Goal: Communication & Community: Connect with others

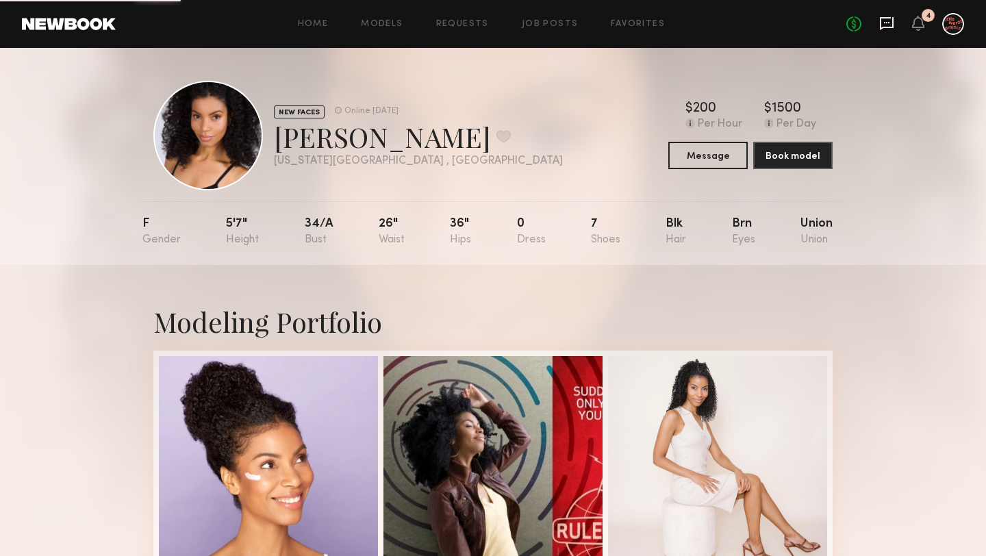
click at [888, 21] on icon at bounding box center [887, 23] width 15 height 15
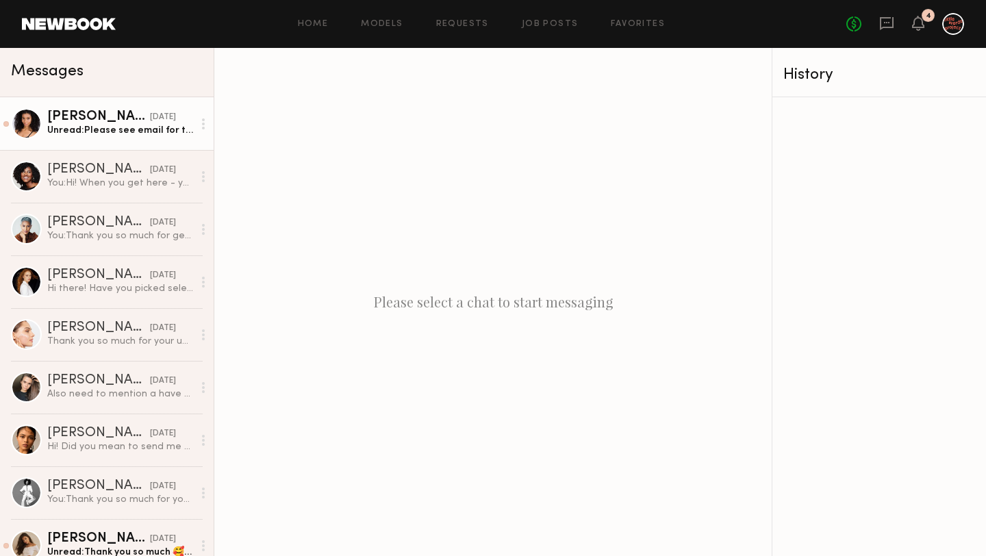
click at [129, 119] on div "[PERSON_NAME]" at bounding box center [98, 117] width 103 height 14
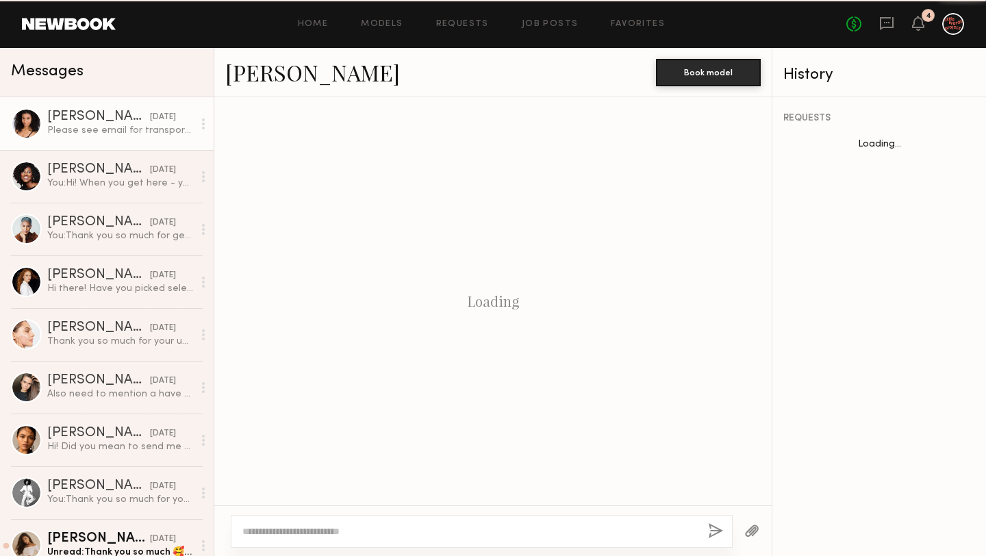
scroll to position [1113, 0]
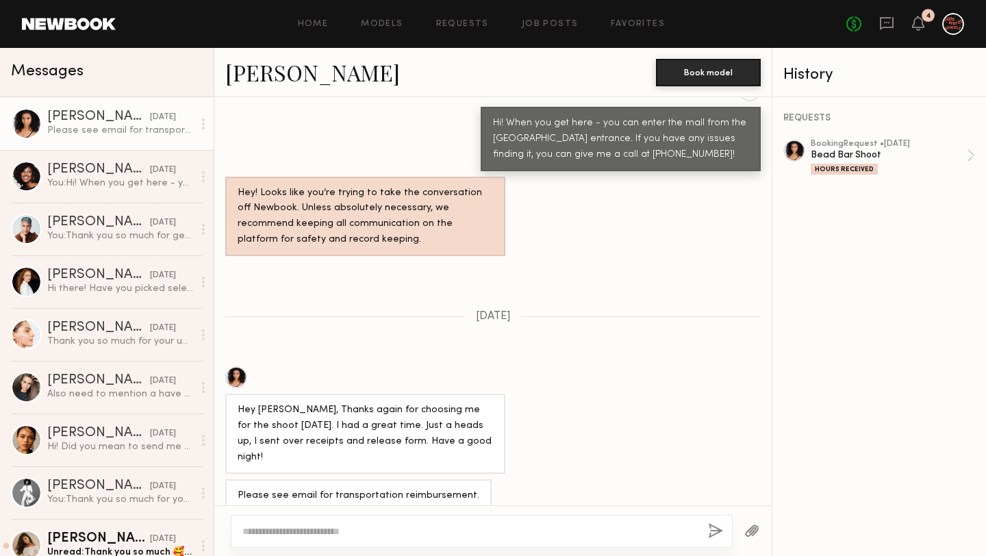
click at [424, 530] on textarea at bounding box center [469, 532] width 455 height 14
click at [917, 18] on icon at bounding box center [918, 23] width 11 height 10
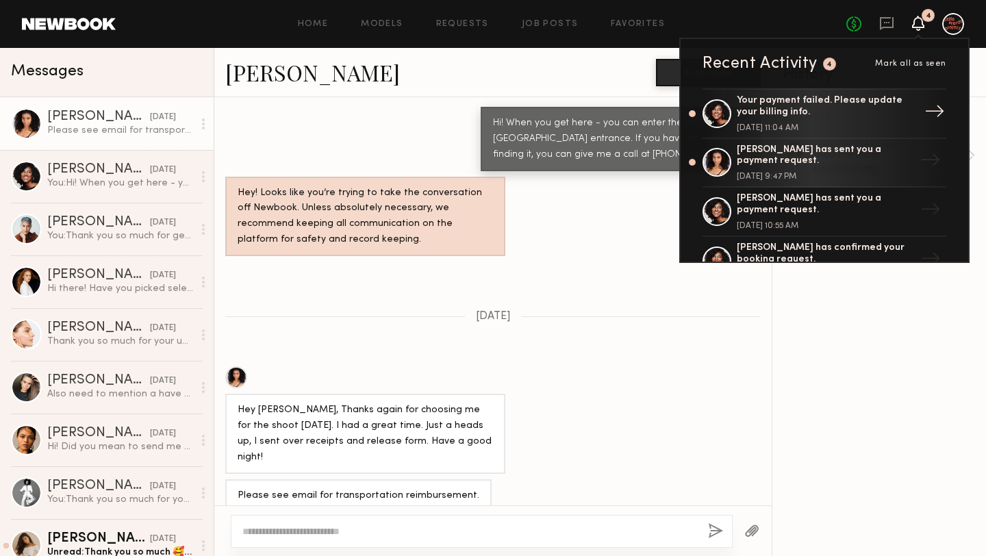
click at [842, 108] on div "Your payment failed. Please update your billing info." at bounding box center [826, 106] width 178 height 23
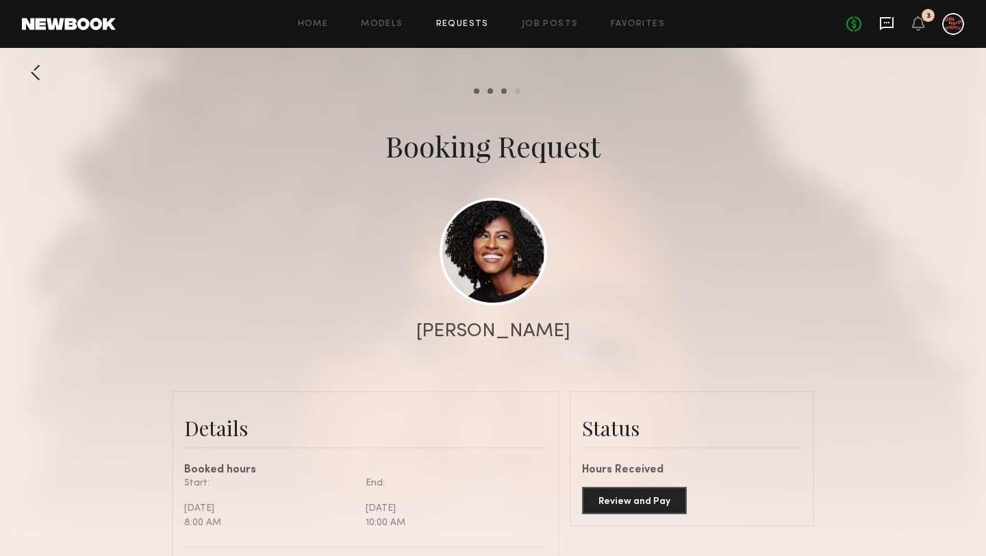
click at [889, 22] on icon at bounding box center [886, 22] width 5 height 1
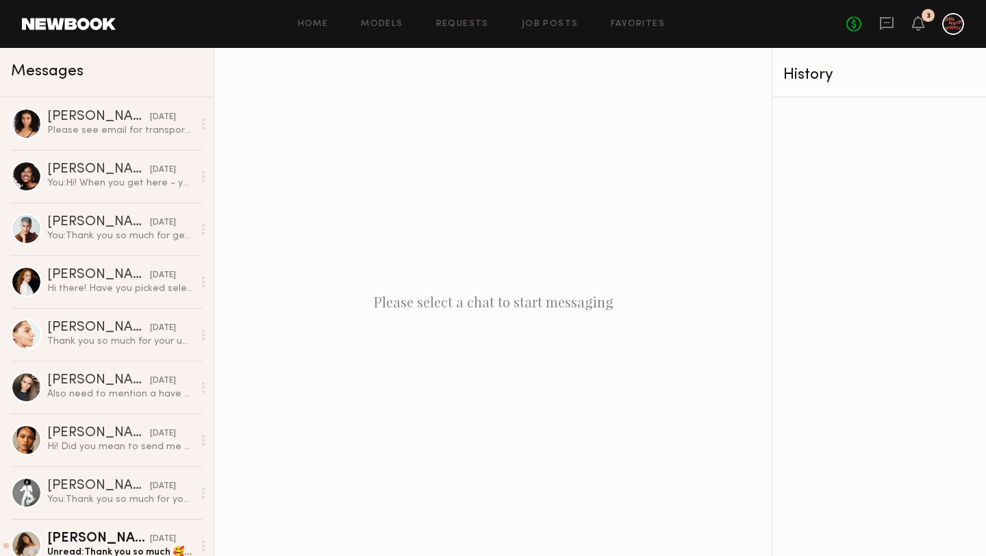
click at [911, 28] on div "No fees up to $5,000 3" at bounding box center [906, 24] width 118 height 22
click at [914, 25] on icon at bounding box center [918, 23] width 11 height 10
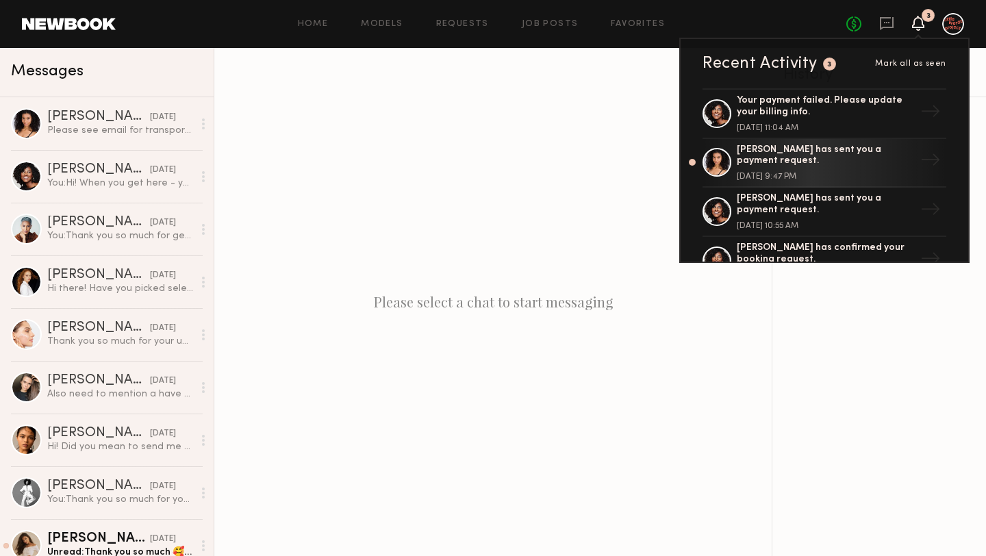
click at [356, 135] on div "Please select a chat to start messaging" at bounding box center [493, 302] width 558 height 508
